Goal: Task Accomplishment & Management: Use online tool/utility

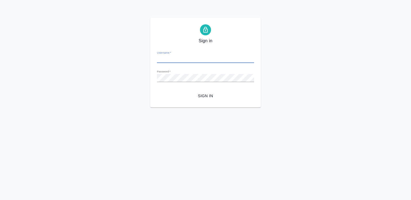
type input "[EMAIL_ADDRESS][DOMAIN_NAME]"
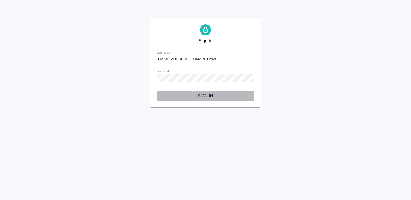
click at [212, 100] on button "Sign in" at bounding box center [205, 96] width 97 height 10
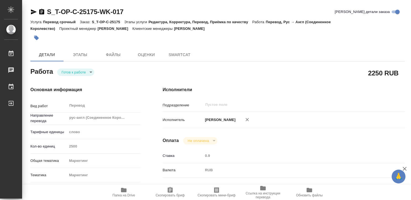
type textarea "x"
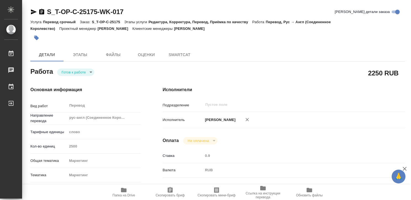
type textarea "x"
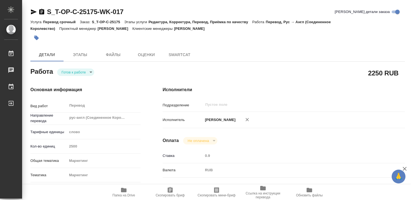
type textarea "x"
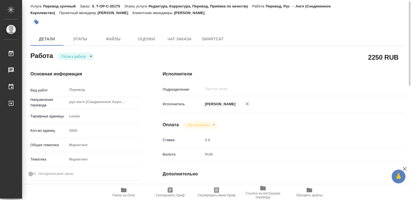
scroll to position [17, 0]
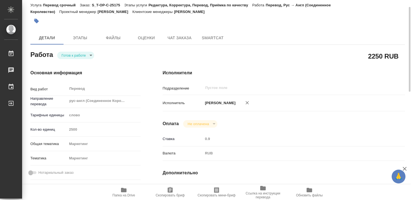
type textarea "x"
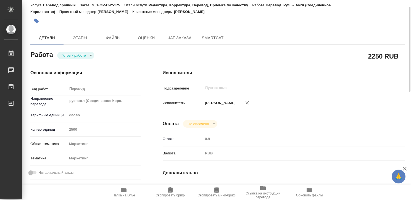
type textarea "x"
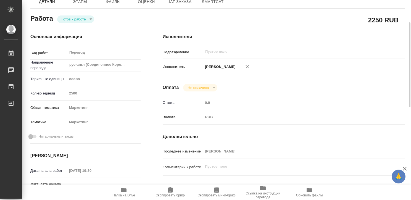
scroll to position [0, 0]
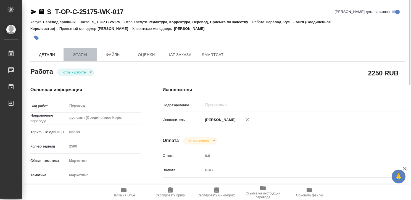
click at [94, 52] on button "Этапы" at bounding box center [79, 54] width 33 height 13
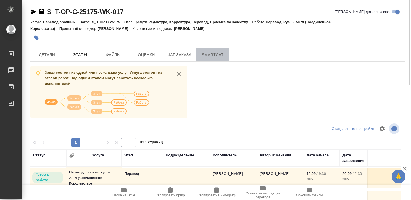
click at [211, 51] on span "SmartCat" at bounding box center [212, 54] width 26 height 7
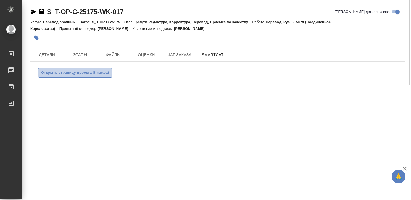
click at [97, 72] on span "Открыть страницу проекта Smartcat" at bounding box center [75, 73] width 68 height 6
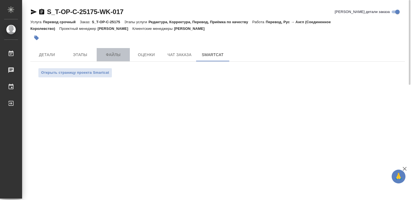
click at [112, 50] on button "Файлы" at bounding box center [113, 54] width 33 height 13
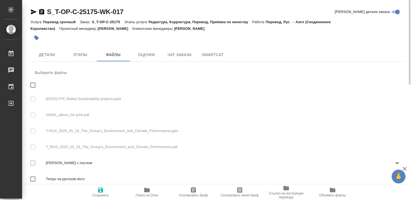
scroll to position [3, 0]
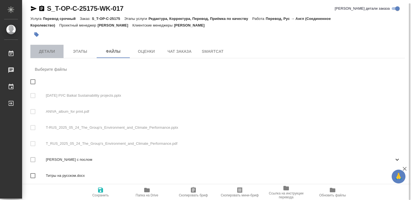
click at [53, 49] on span "Детали" at bounding box center [47, 51] width 26 height 7
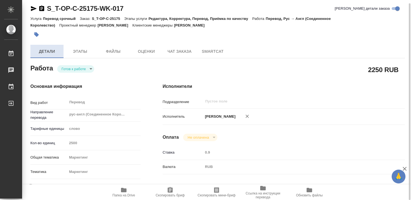
type textarea "x"
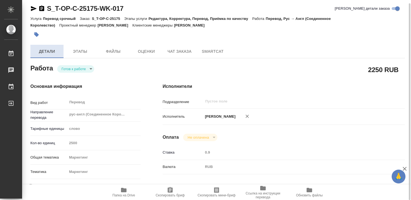
type textarea "x"
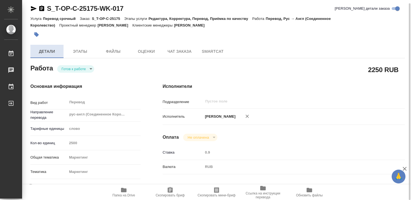
type textarea "x"
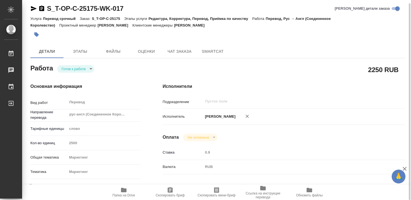
type textarea "x"
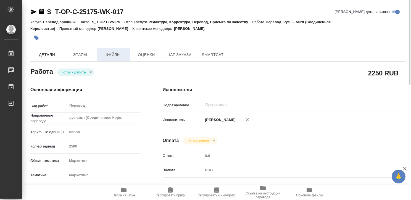
click at [108, 54] on span "Файлы" at bounding box center [113, 54] width 26 height 7
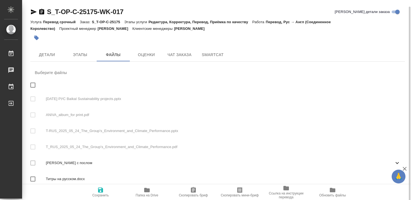
scroll to position [3, 0]
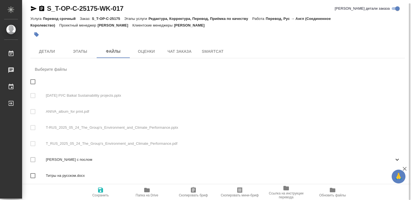
click at [123, 128] on nav "Выберите файлы 2025-05-23 РУС Baikal Sustainability projects.pptx ANIVA_album_f…" at bounding box center [217, 124] width 374 height 123
click at [32, 52] on div ".cls-1 fill:#fff; AWATERA Kritskaya Kristina Работы 0 Чаты График Выйти S_T-OP-…" at bounding box center [205, 100] width 411 height 200
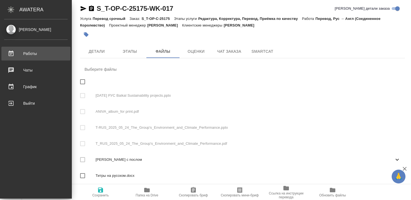
click at [23, 52] on div "Работы" at bounding box center [35, 53] width 63 height 8
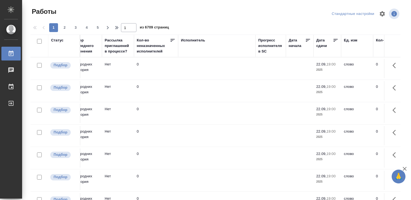
scroll to position [0, 269]
click at [195, 37] on th "Исполнитель" at bounding box center [216, 45] width 77 height 23
click at [201, 39] on div "Исполнитель" at bounding box center [192, 41] width 24 height 6
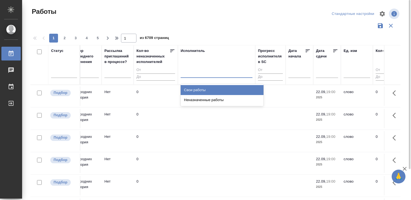
click at [194, 72] on div at bounding box center [216, 72] width 72 height 8
click at [195, 85] on div "Свои работы" at bounding box center [221, 90] width 83 height 10
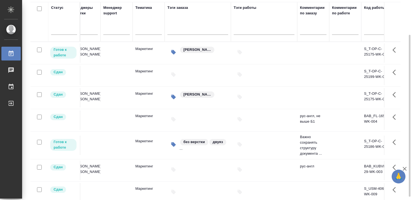
scroll to position [0, 831]
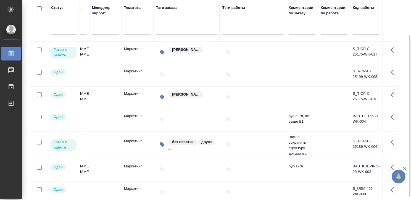
click at [164, 148] on div "без верстки двуяз ..." at bounding box center [186, 144] width 61 height 13
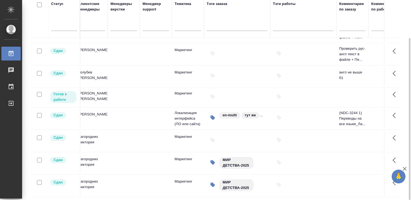
scroll to position [0, 0]
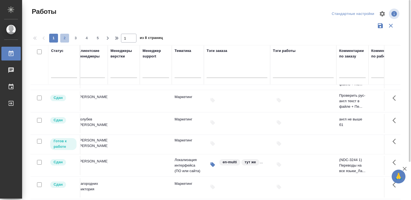
click at [64, 39] on span "2" at bounding box center [64, 38] width 9 height 6
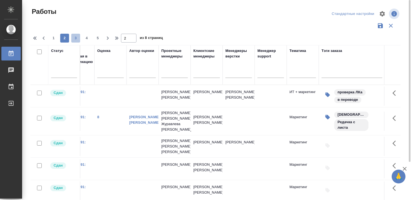
click at [75, 38] on span "3" at bounding box center [75, 38] width 9 height 6
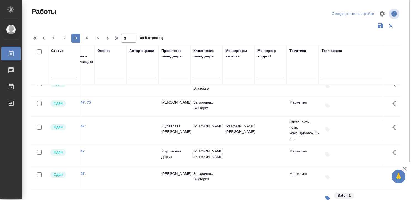
scroll to position [0, 662]
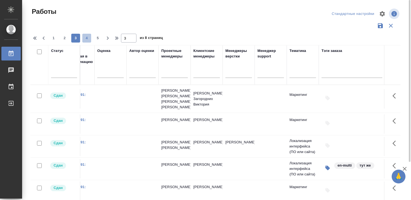
click at [86, 38] on span "4" at bounding box center [86, 38] width 9 height 6
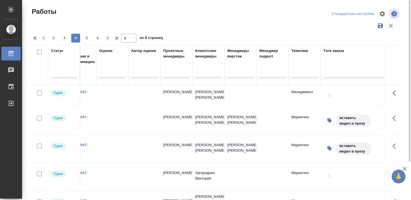
scroll to position [0, 660]
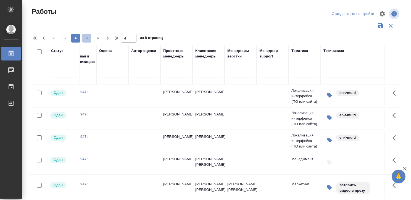
click at [82, 35] on span "5" at bounding box center [86, 38] width 9 height 6
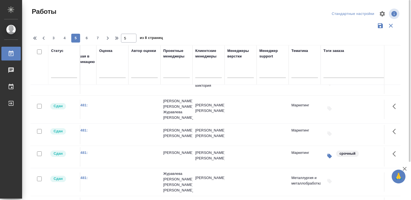
scroll to position [36, 660]
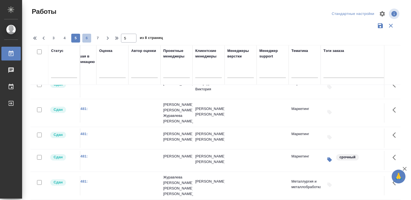
click at [86, 35] on button "6" at bounding box center [86, 38] width 9 height 9
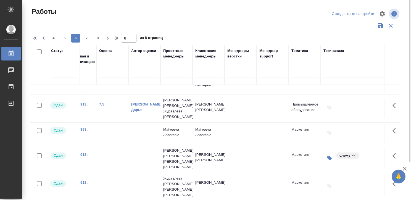
scroll to position [0, 660]
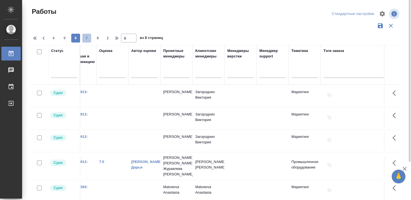
click at [87, 36] on span "7" at bounding box center [86, 38] width 9 height 6
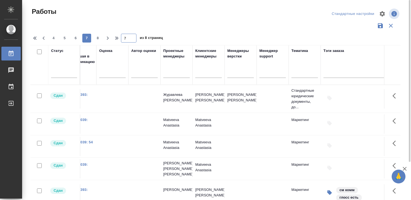
scroll to position [0, 0]
click at [126, 35] on input "7" at bounding box center [128, 38] width 15 height 9
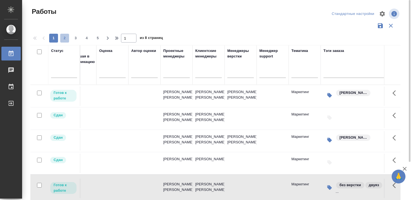
click at [65, 37] on span "2" at bounding box center [64, 38] width 9 height 6
type input "2"
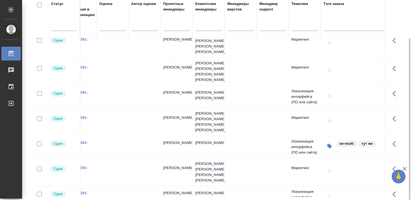
scroll to position [417, 660]
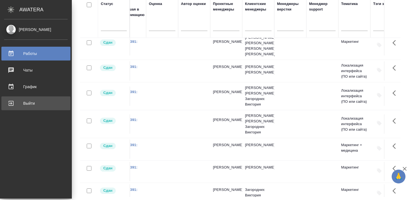
click at [9, 103] on div "Выйти" at bounding box center [35, 103] width 63 height 8
